Goal: Task Accomplishment & Management: Complete application form

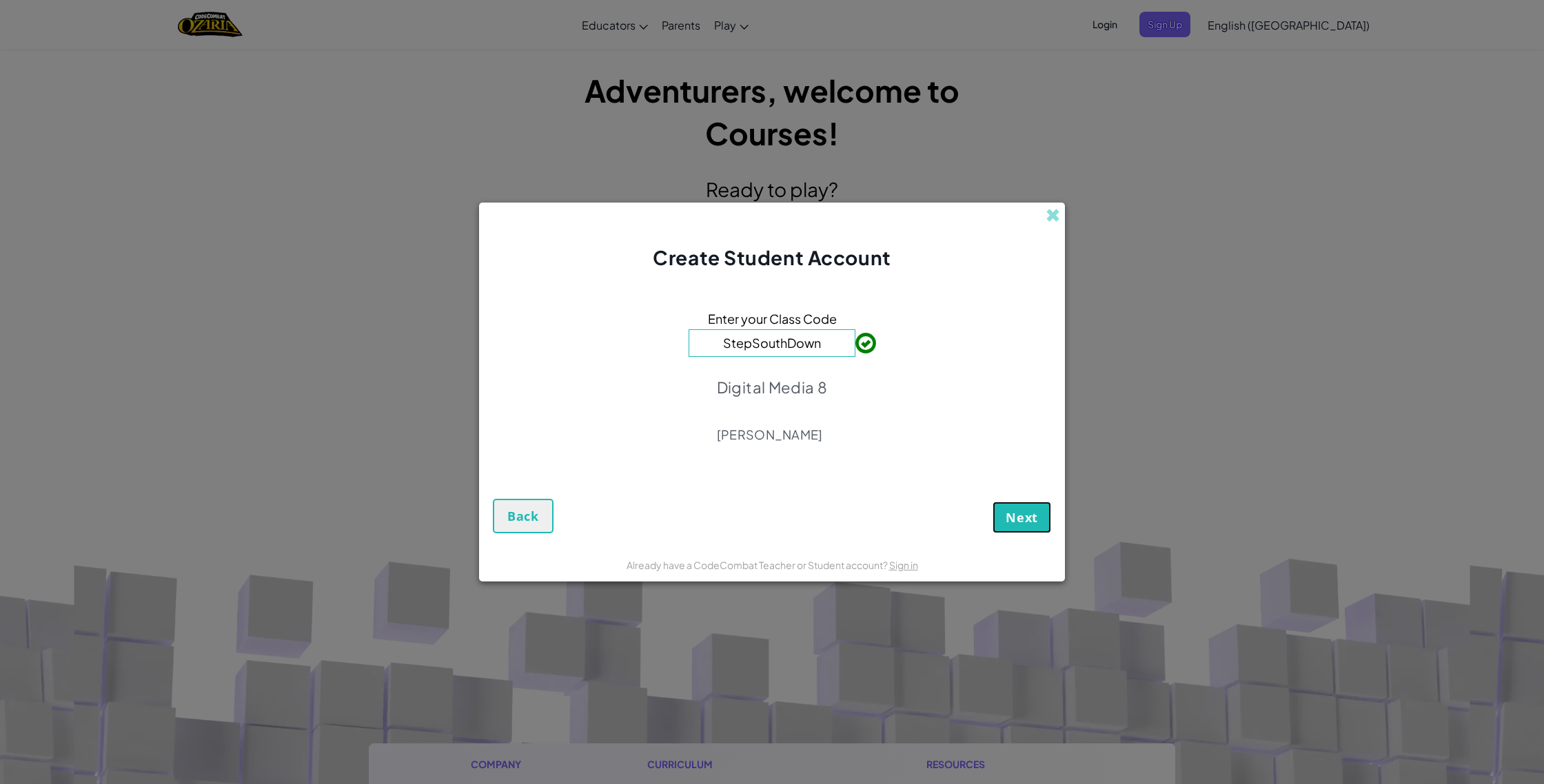
click at [1021, 512] on span "Next" at bounding box center [1021, 517] width 32 height 16
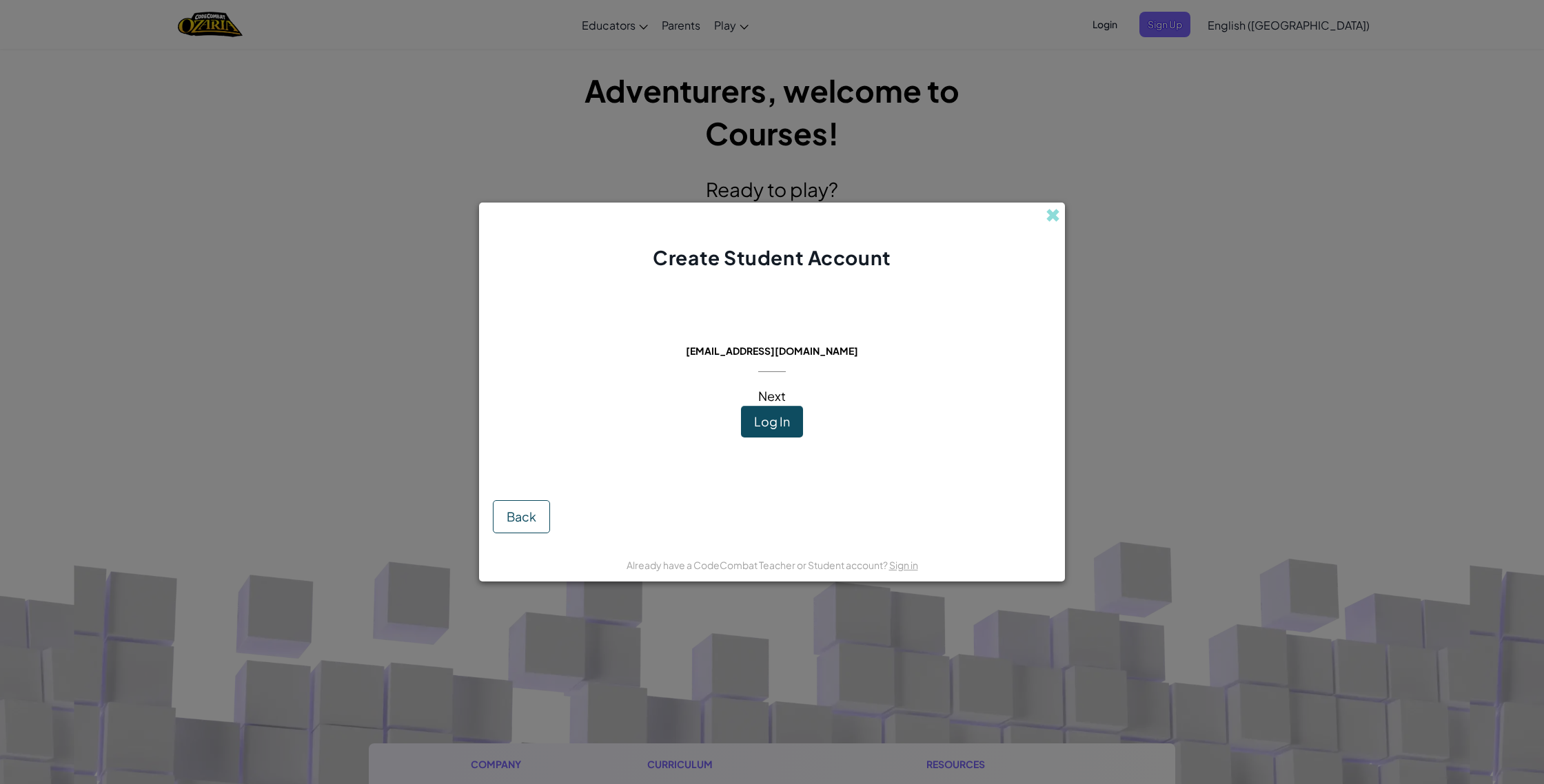
click at [808, 356] on span "[EMAIL_ADDRESS][DOMAIN_NAME]" at bounding box center [772, 351] width 173 height 13
click at [783, 427] on span "Log In" at bounding box center [772, 421] width 36 height 16
